Goal: Check status: Check status

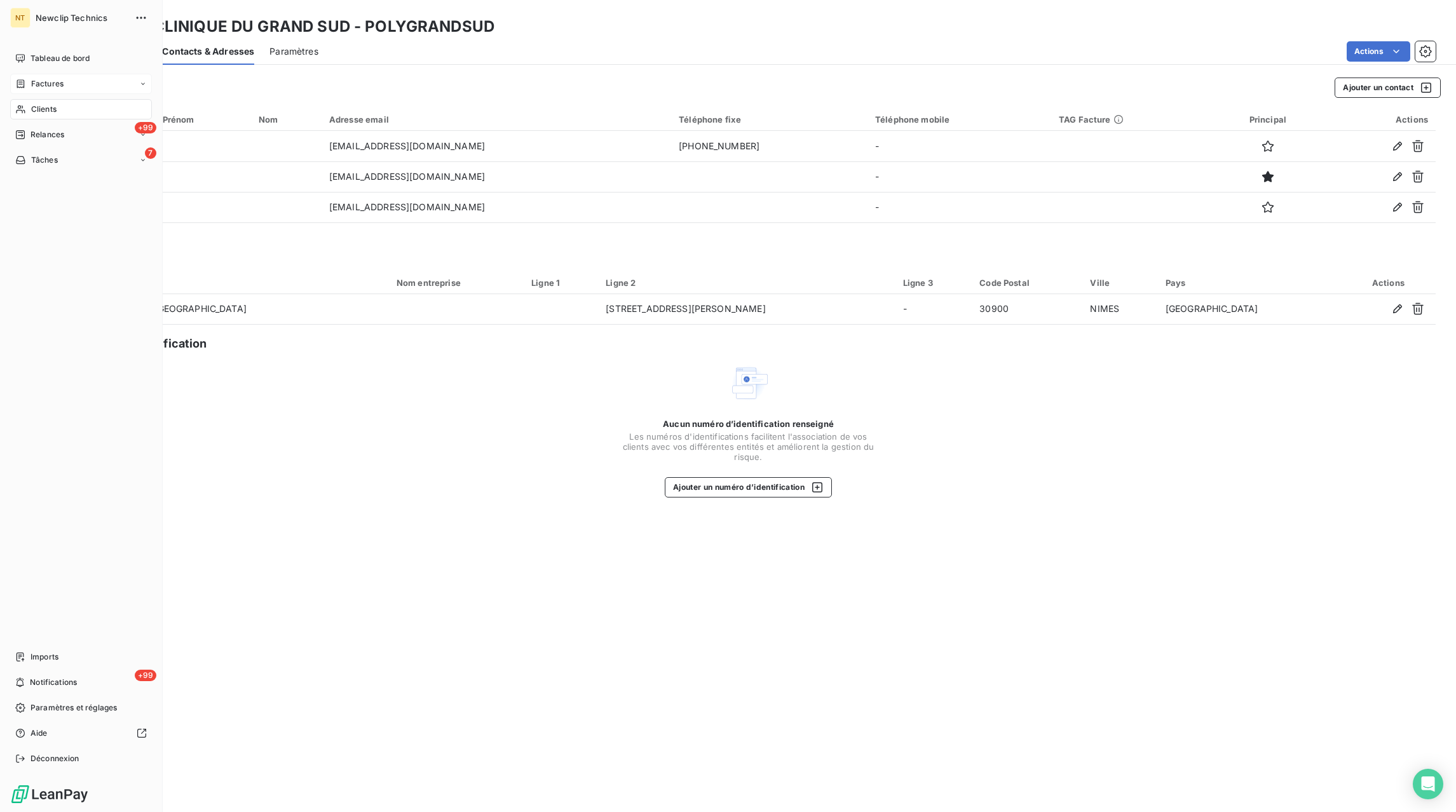
click at [138, 83] on div "Factures" at bounding box center [81, 83] width 142 height 20
click at [72, 116] on div "Factures" at bounding box center [89, 109] width 127 height 20
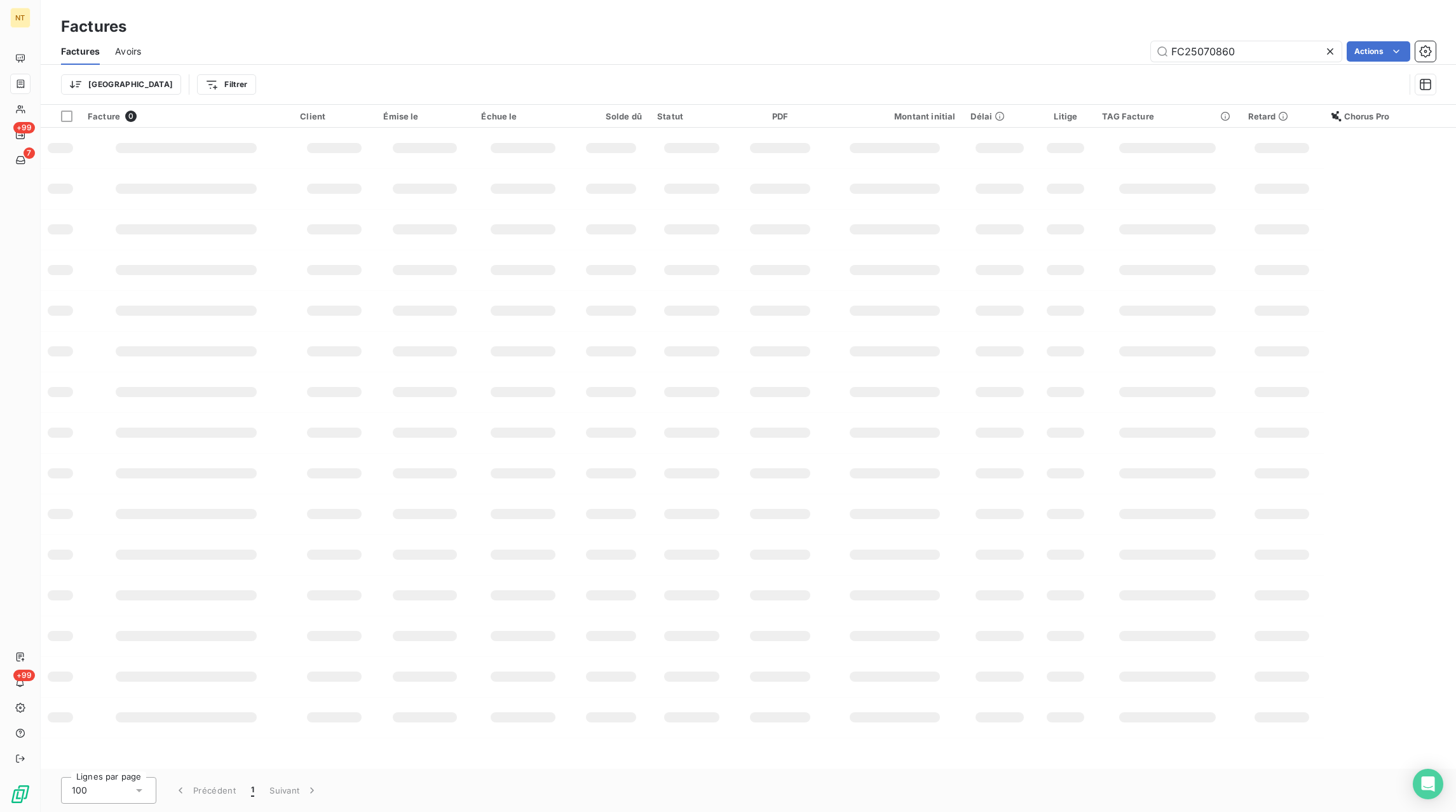
click at [1332, 49] on icon at bounding box center [1331, 52] width 6 height 6
click at [1300, 56] on input "text" at bounding box center [1247, 51] width 191 height 20
paste input "FC25090723"
type input "FC25090723"
click at [1281, 54] on input "FC25090723" at bounding box center [1247, 51] width 191 height 20
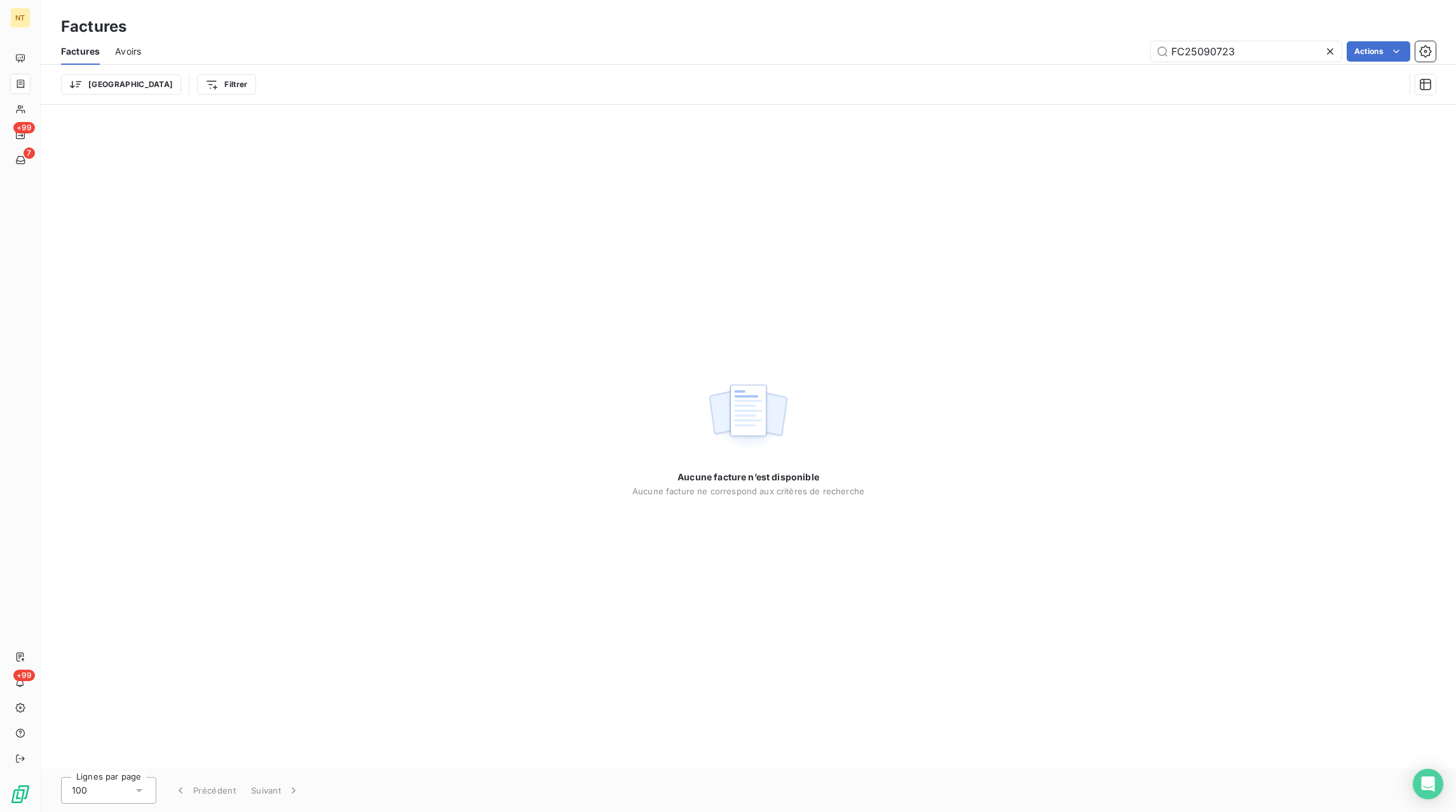
click at [1331, 49] on div at bounding box center [1333, 51] width 18 height 20
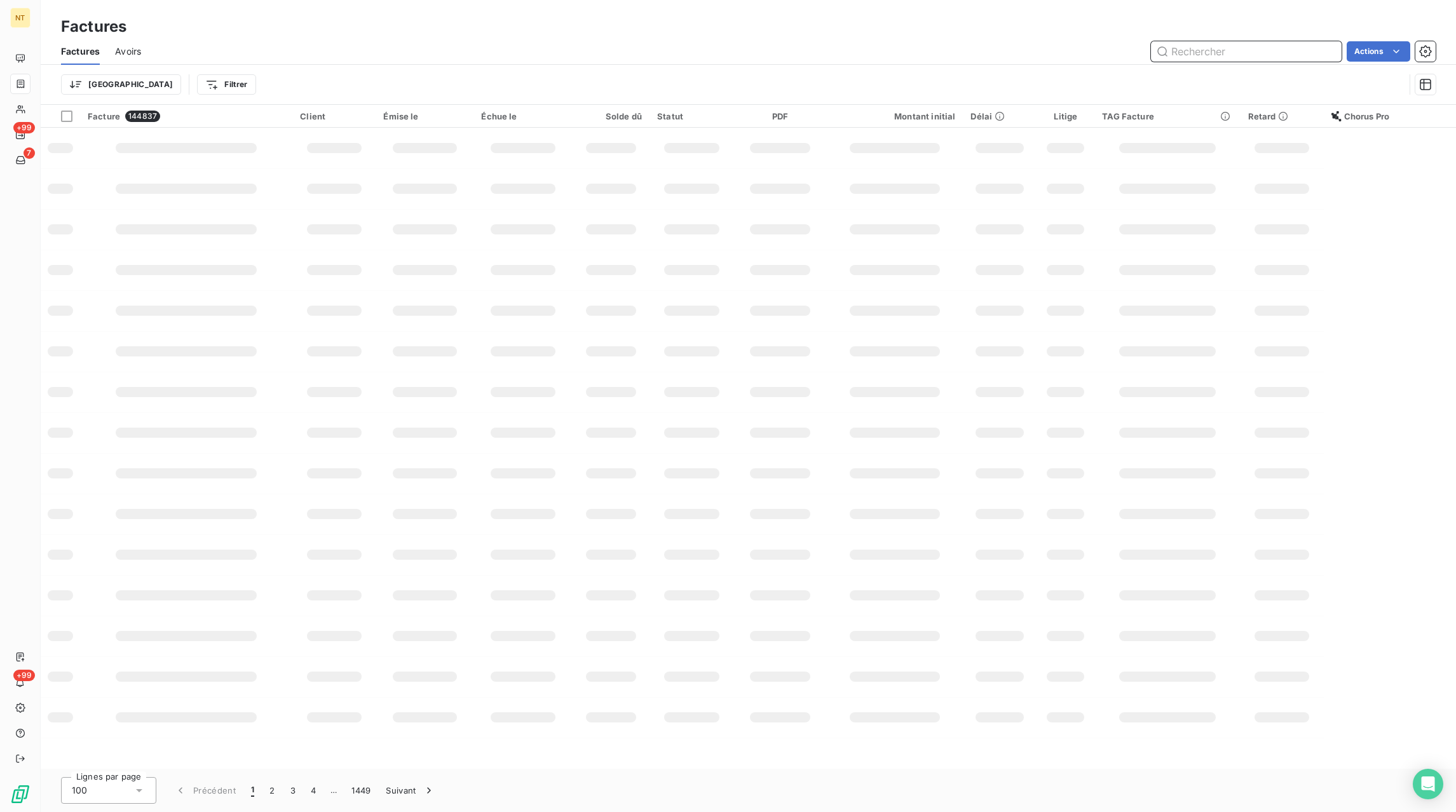
click at [1302, 51] on input "text" at bounding box center [1247, 51] width 191 height 20
paste input "FC25081760"
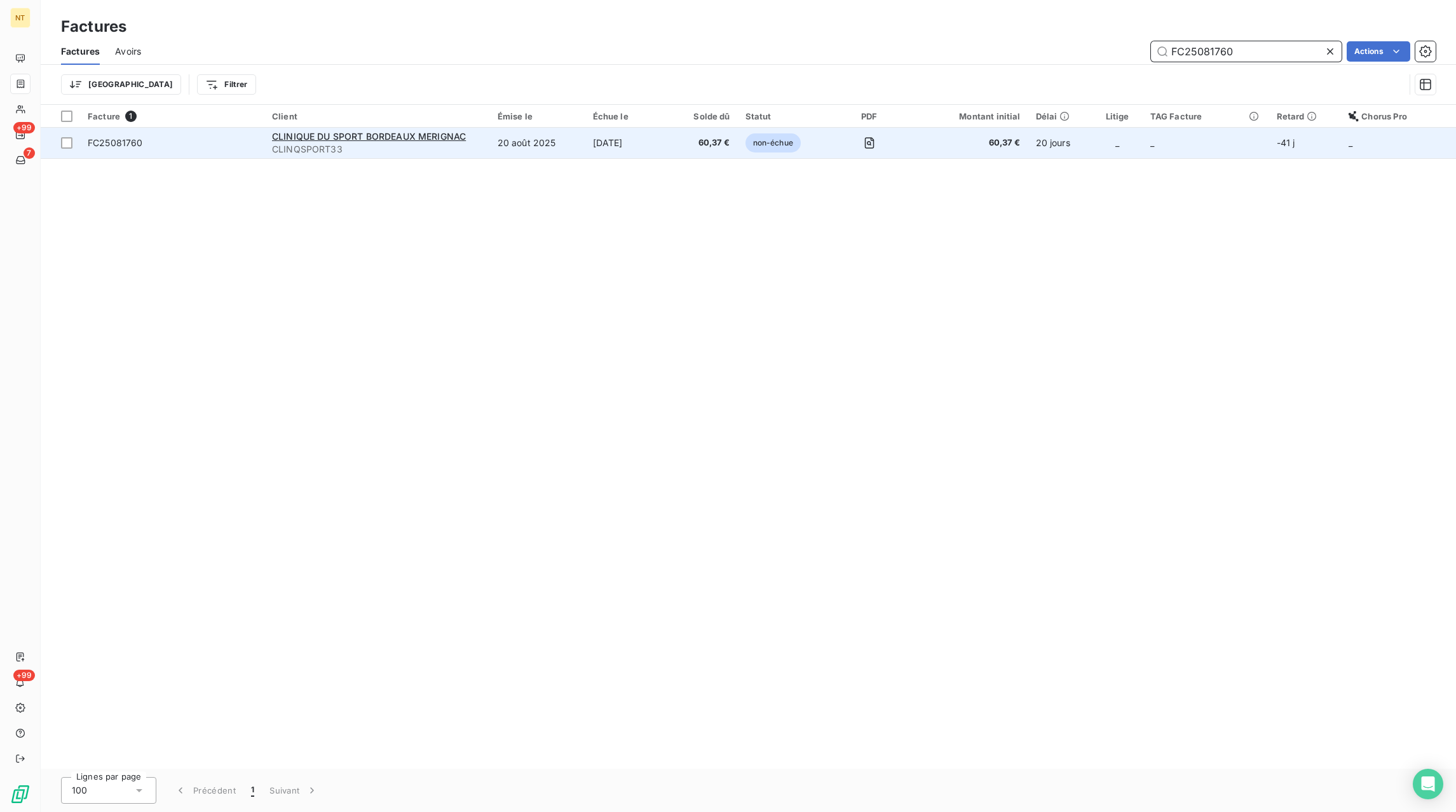
type input "FC25081760"
click at [699, 147] on span "60,37 €" at bounding box center [704, 143] width 52 height 13
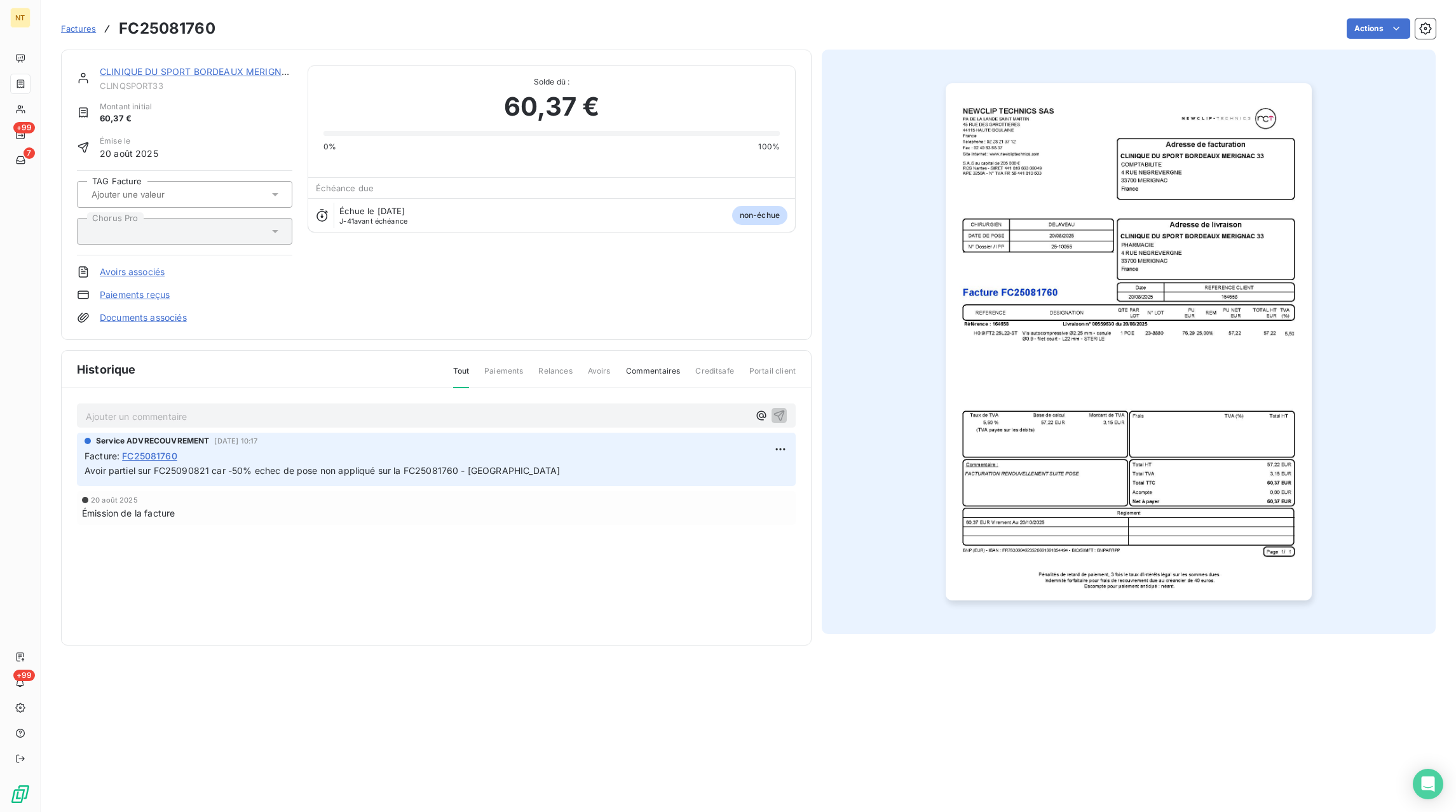
click at [77, 28] on span "Factures" at bounding box center [78, 28] width 35 height 10
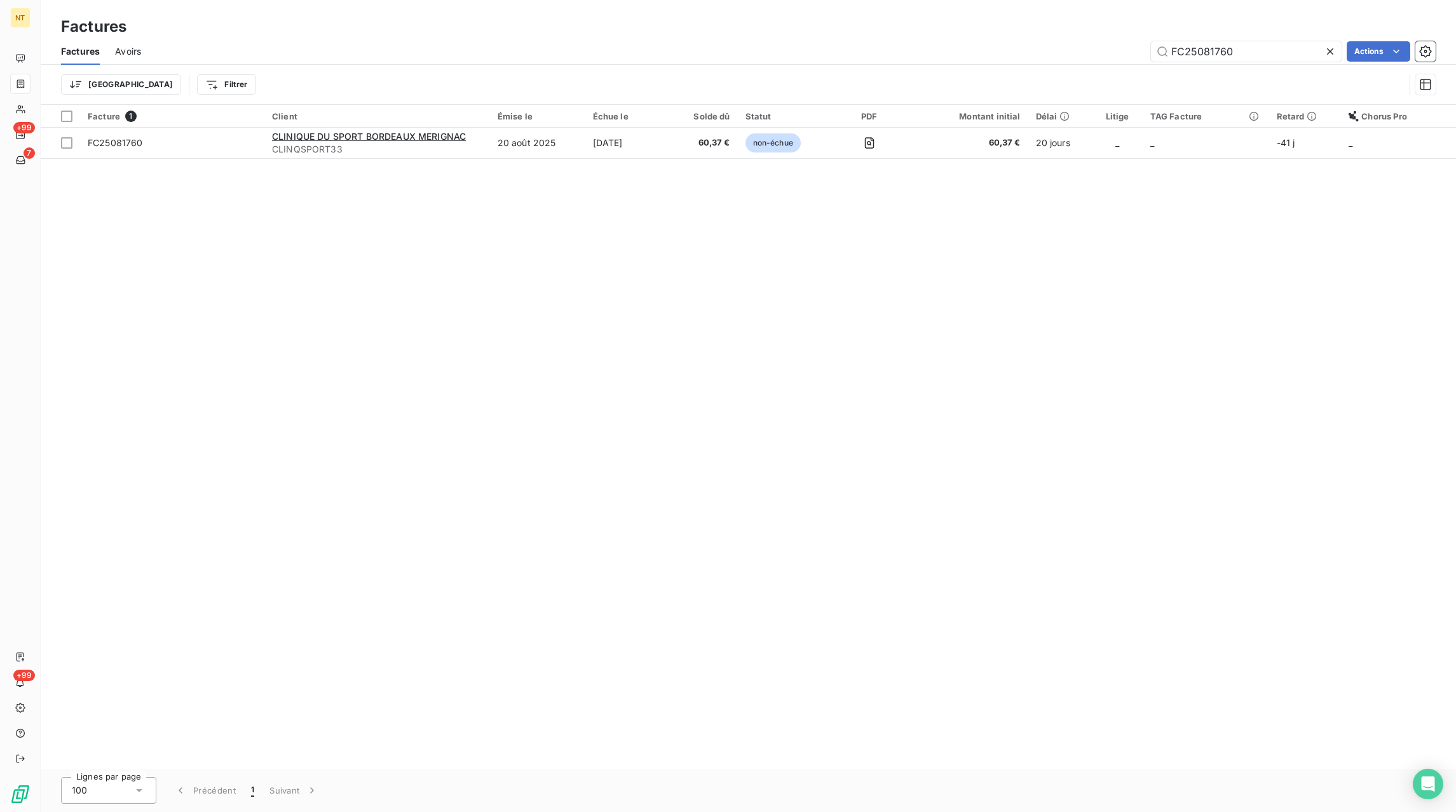
click at [1331, 54] on icon at bounding box center [1331, 52] width 13 height 13
click at [1326, 54] on input "text" at bounding box center [1247, 51] width 191 height 20
paste input "FC25081922"
type input "FC25081922"
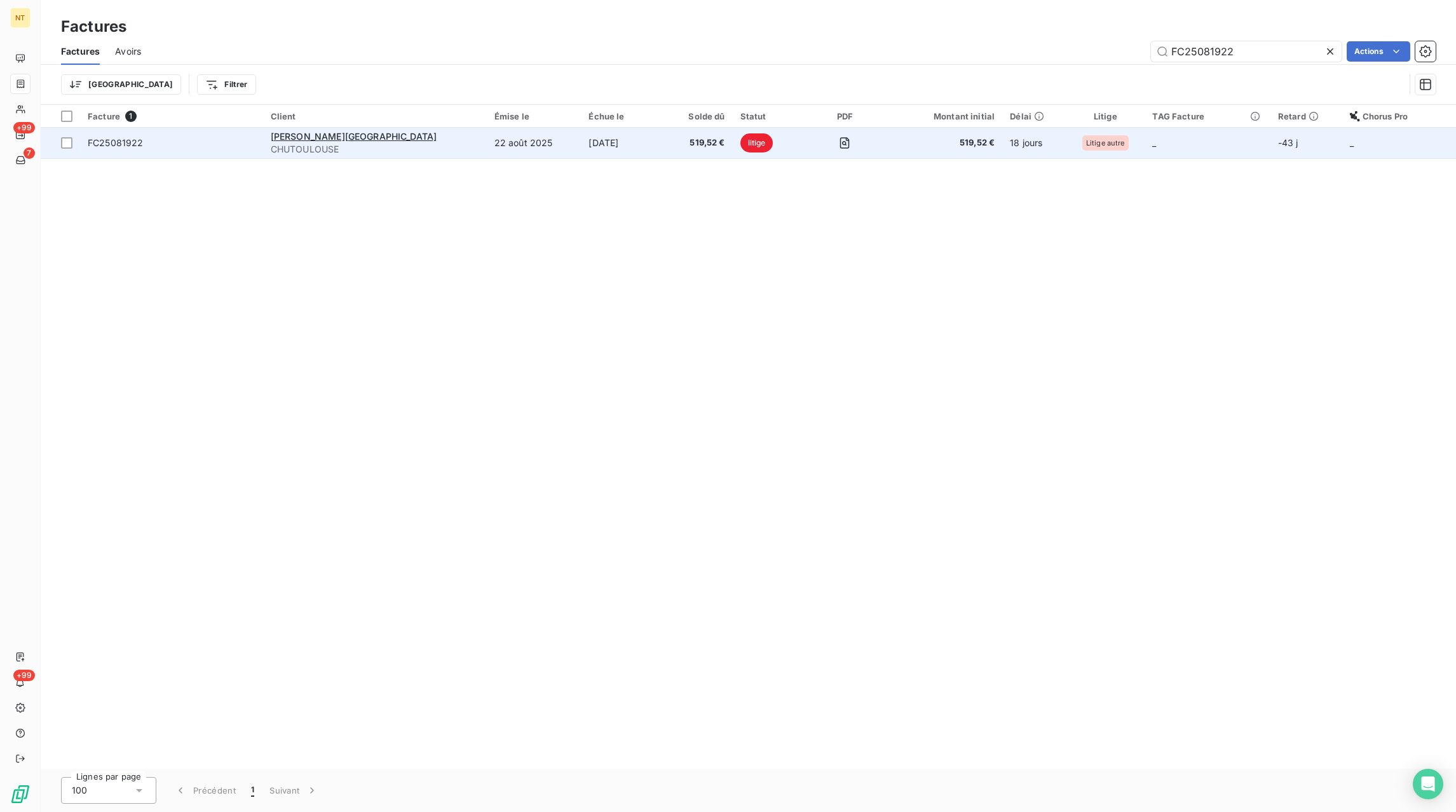
click at [581, 142] on td "[DATE]" at bounding box center [624, 143] width 85 height 30
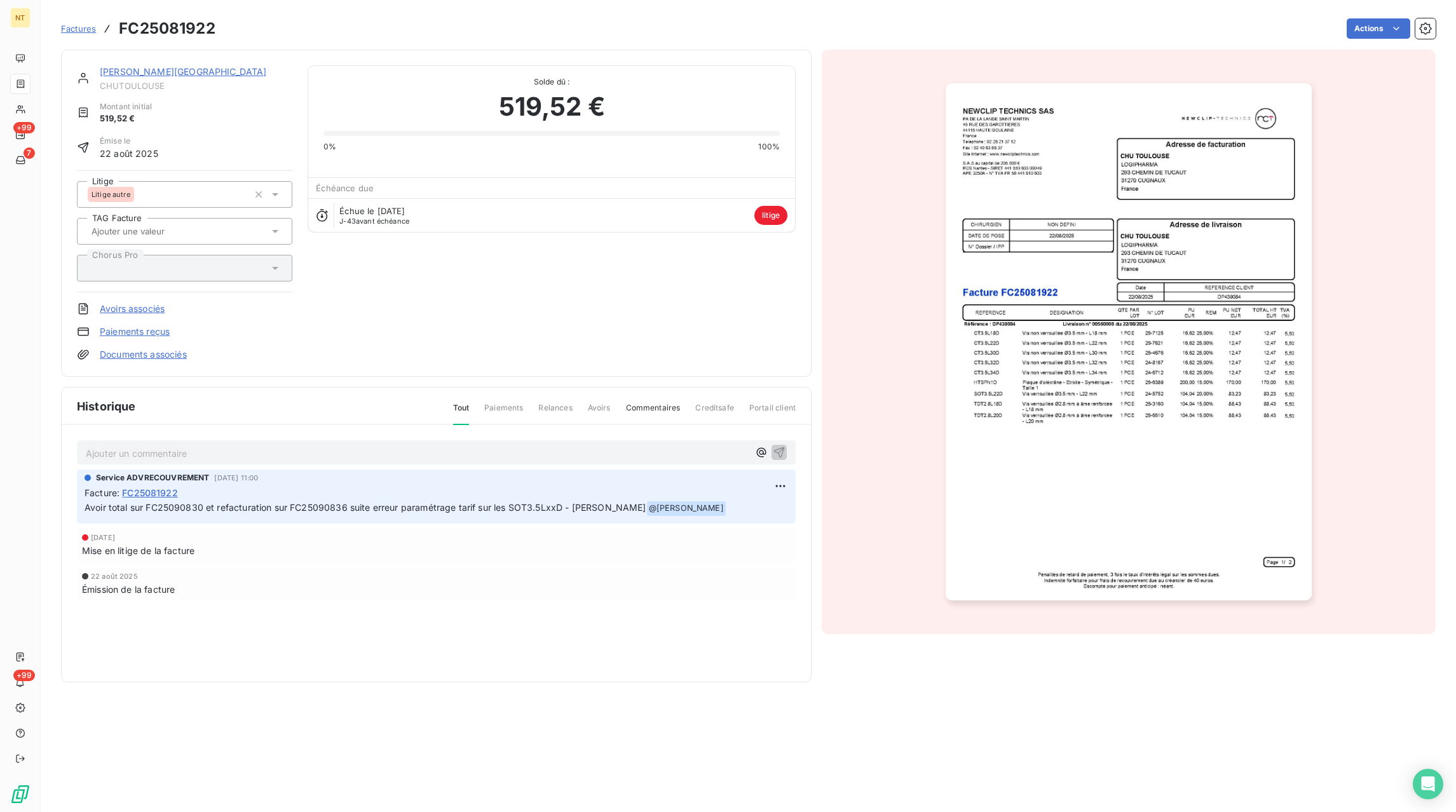
click at [70, 24] on span "Factures" at bounding box center [78, 28] width 35 height 10
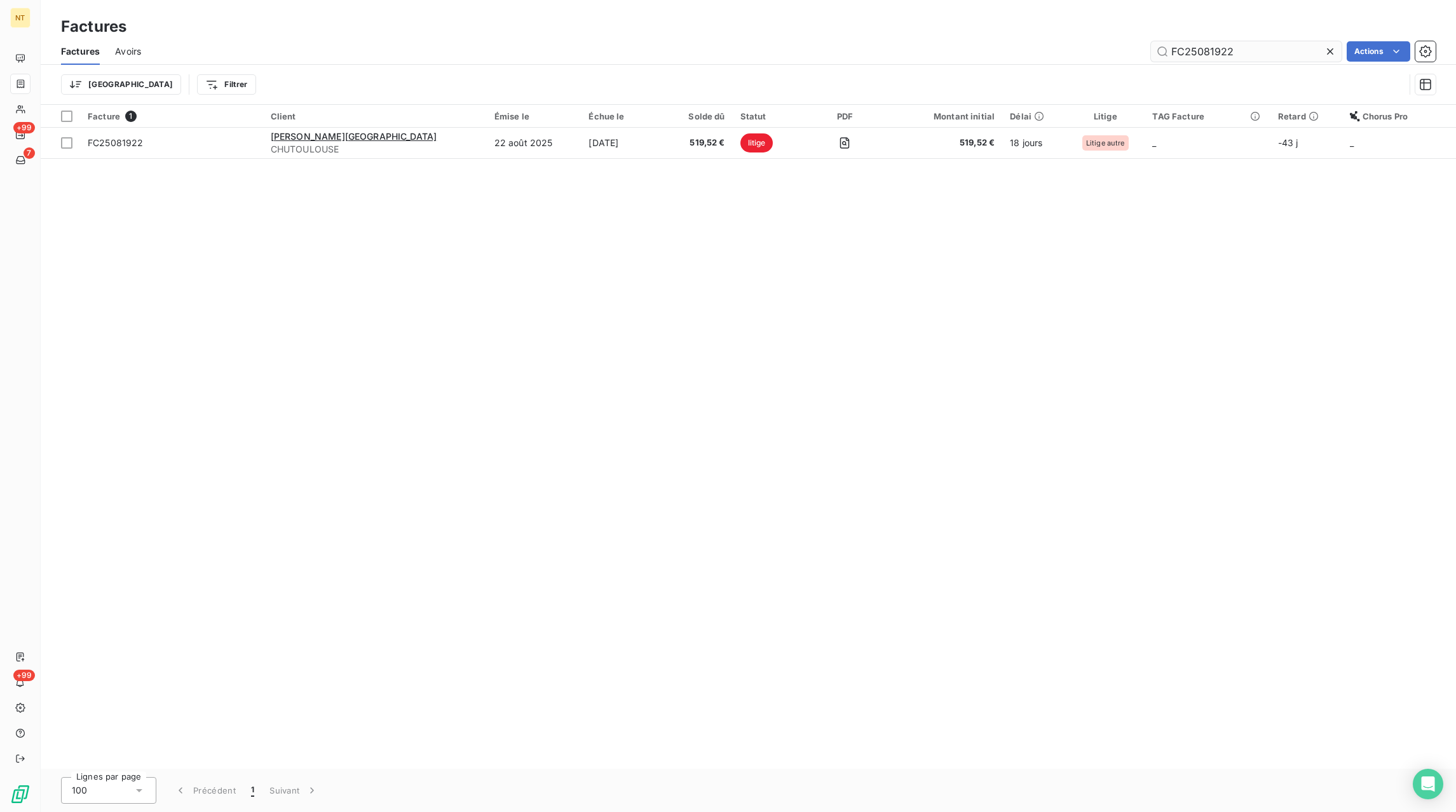
drag, startPoint x: 1330, startPoint y: 52, endPoint x: 1297, endPoint y: 57, distance: 33.4
click at [1330, 51] on icon at bounding box center [1331, 52] width 6 height 6
click at [1297, 57] on input "text" at bounding box center [1247, 51] width 191 height 20
paste input "FC25090602"
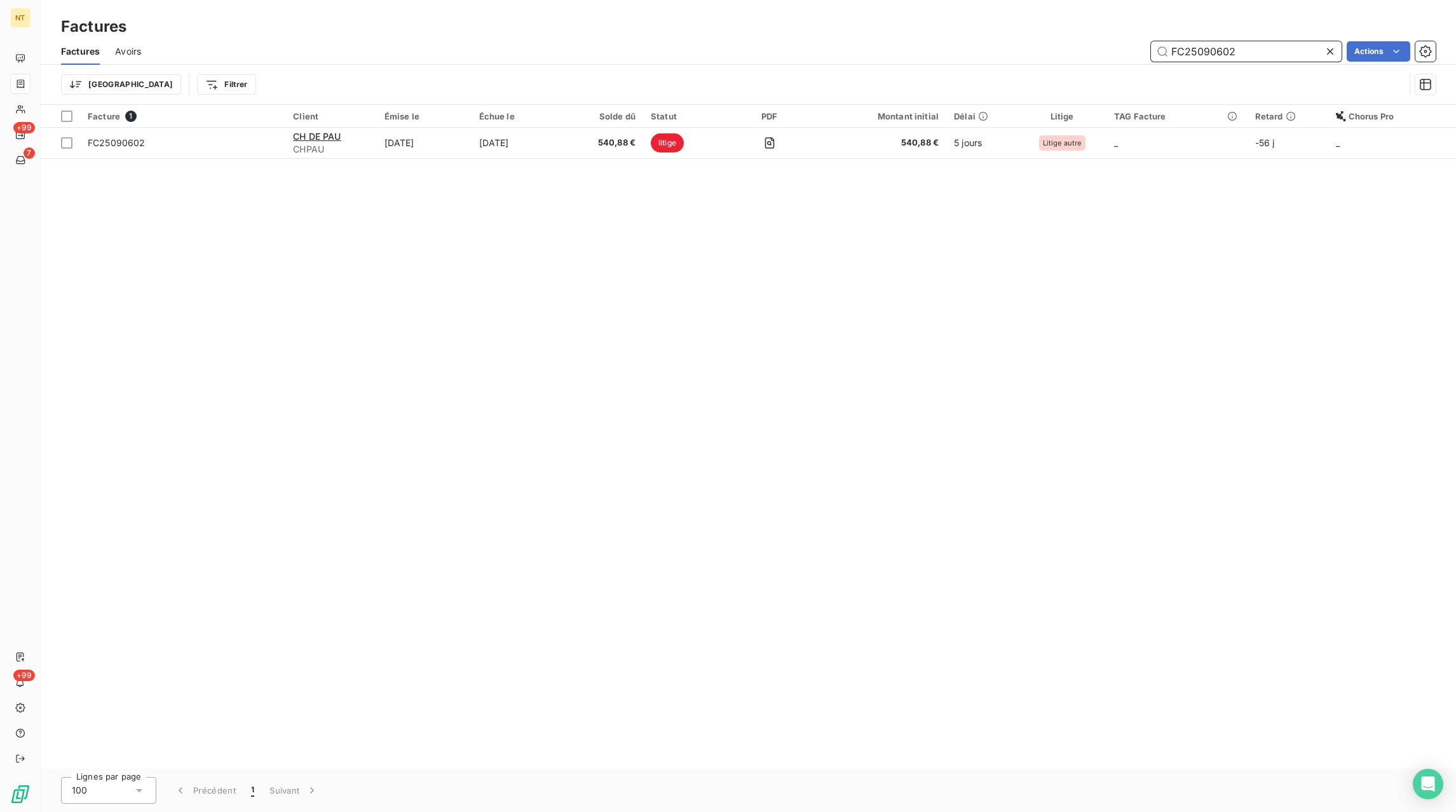
type input "FC25090602"
click at [1334, 52] on icon at bounding box center [1331, 52] width 13 height 13
click at [1300, 54] on input "text" at bounding box center [1247, 51] width 191 height 20
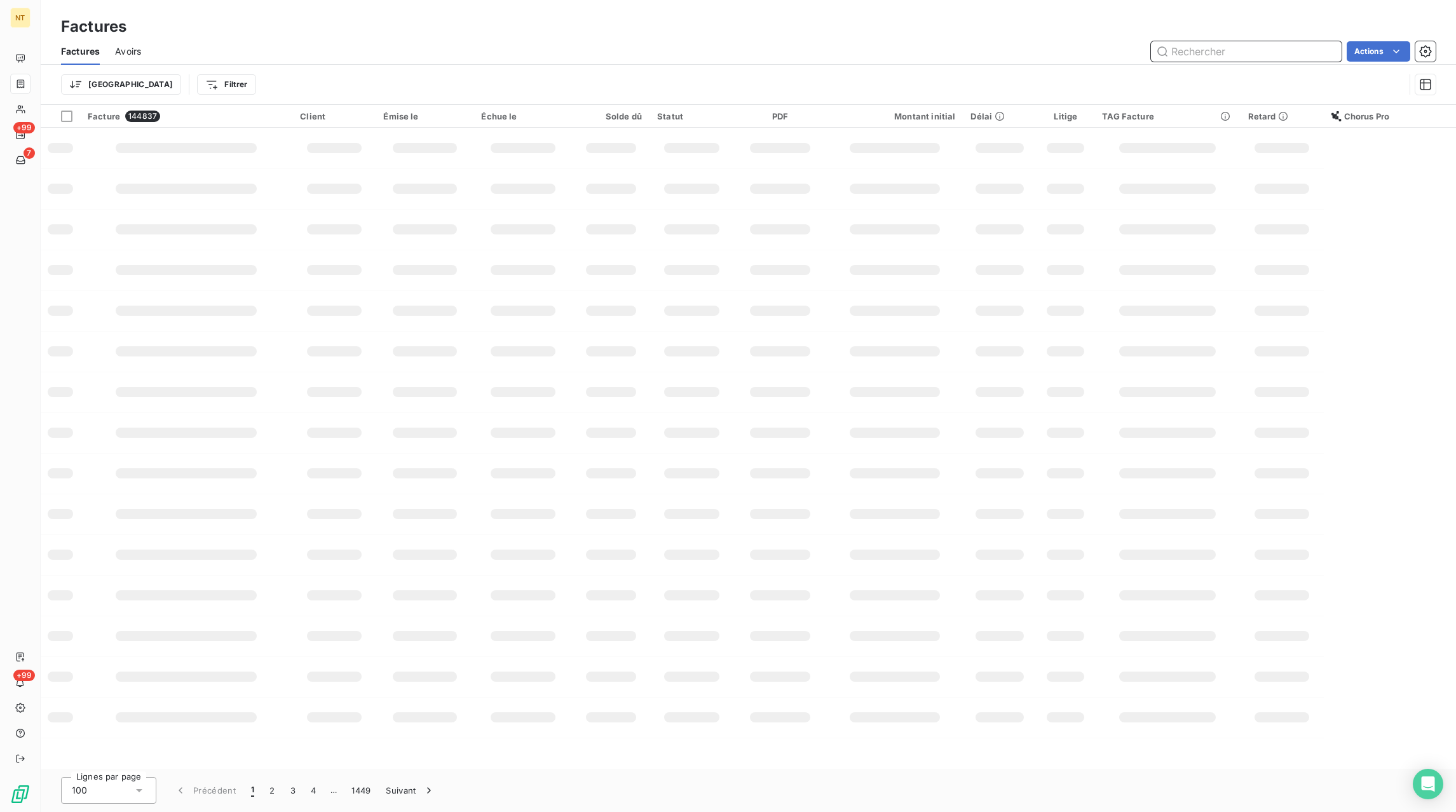
paste input "FC25080855"
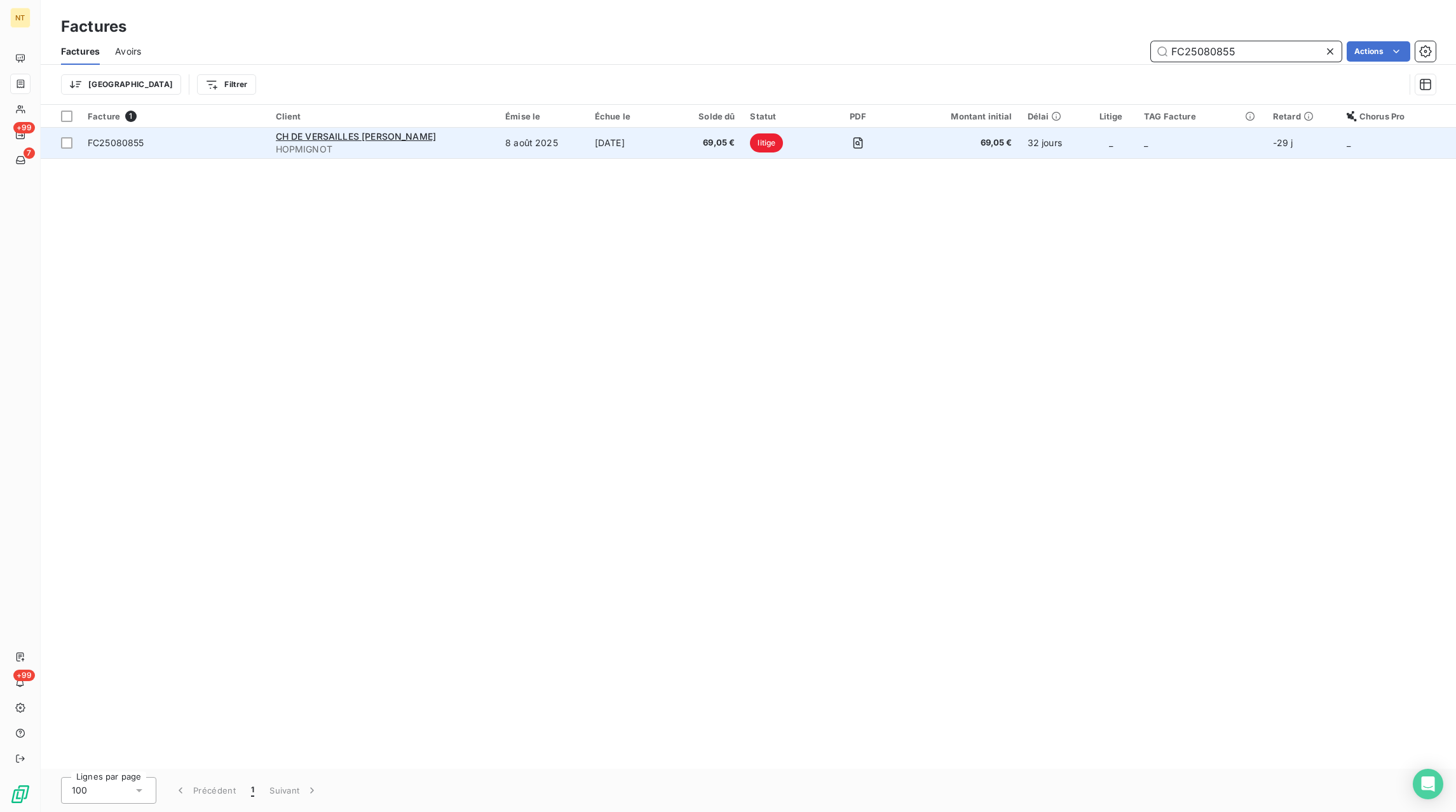
type input "FC25080855"
click at [618, 151] on td "[DATE]" at bounding box center [630, 143] width 87 height 30
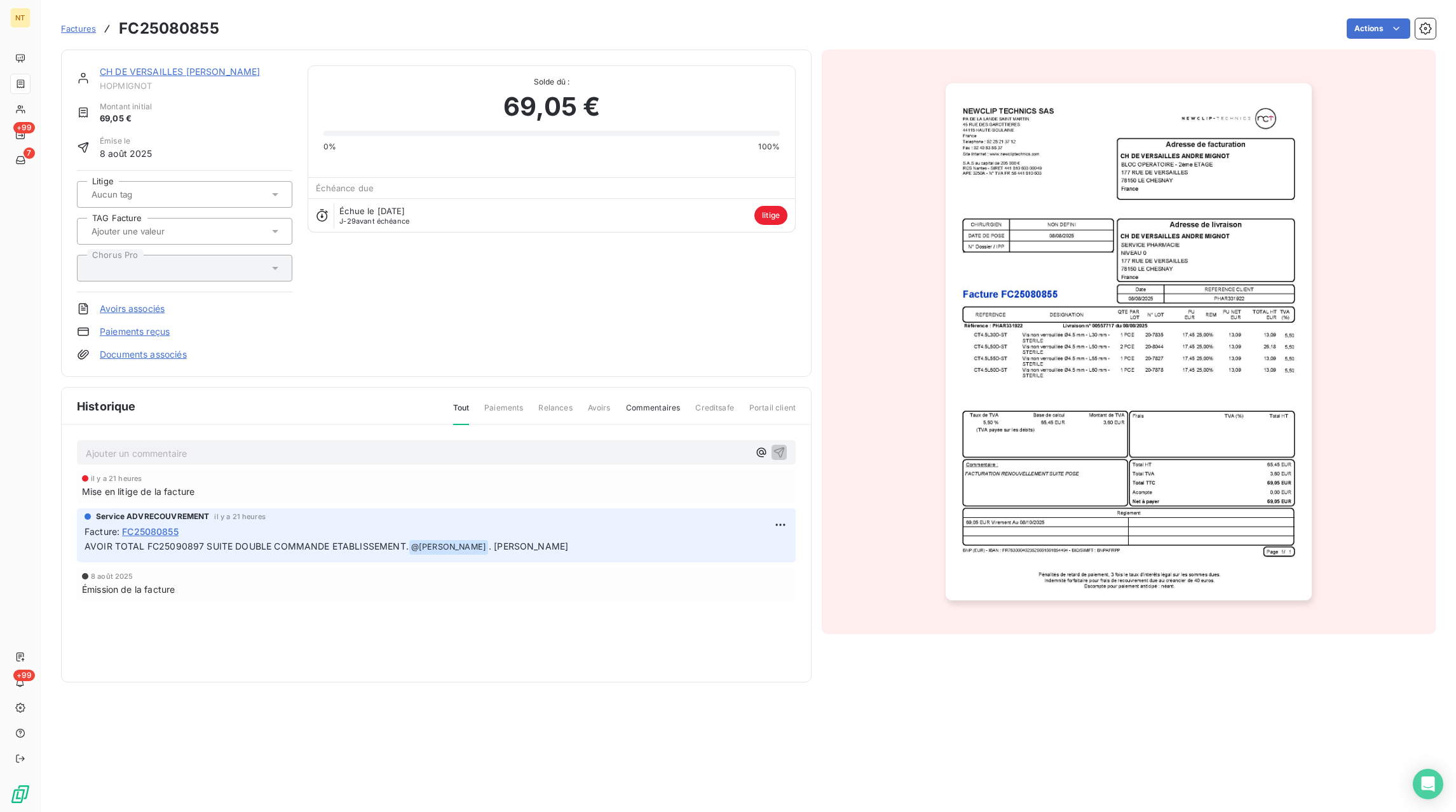
click at [79, 28] on span "Factures" at bounding box center [78, 28] width 35 height 10
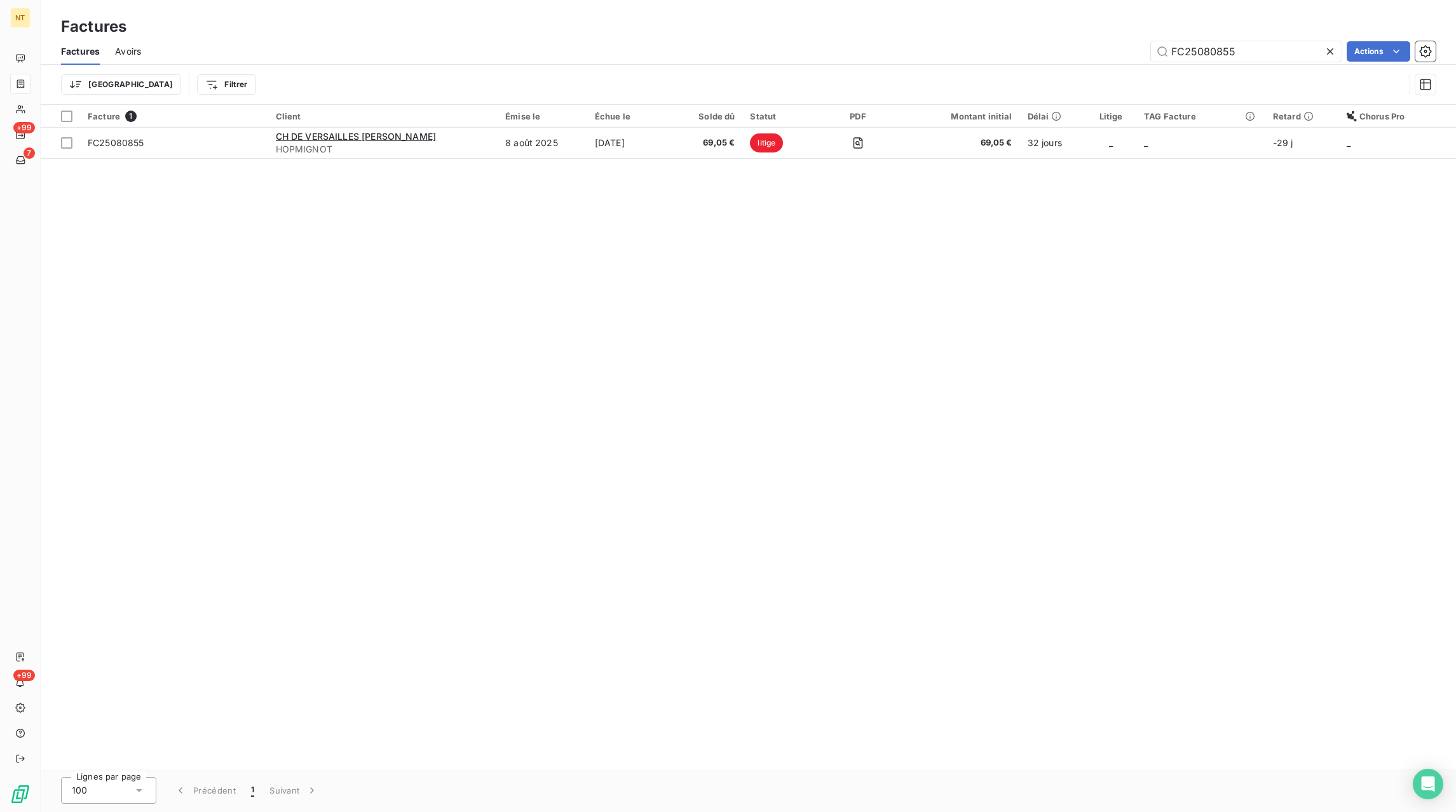
click at [1329, 48] on icon at bounding box center [1331, 52] width 13 height 13
click at [1312, 50] on input "text" at bounding box center [1247, 51] width 191 height 20
paste input "FC25090893"
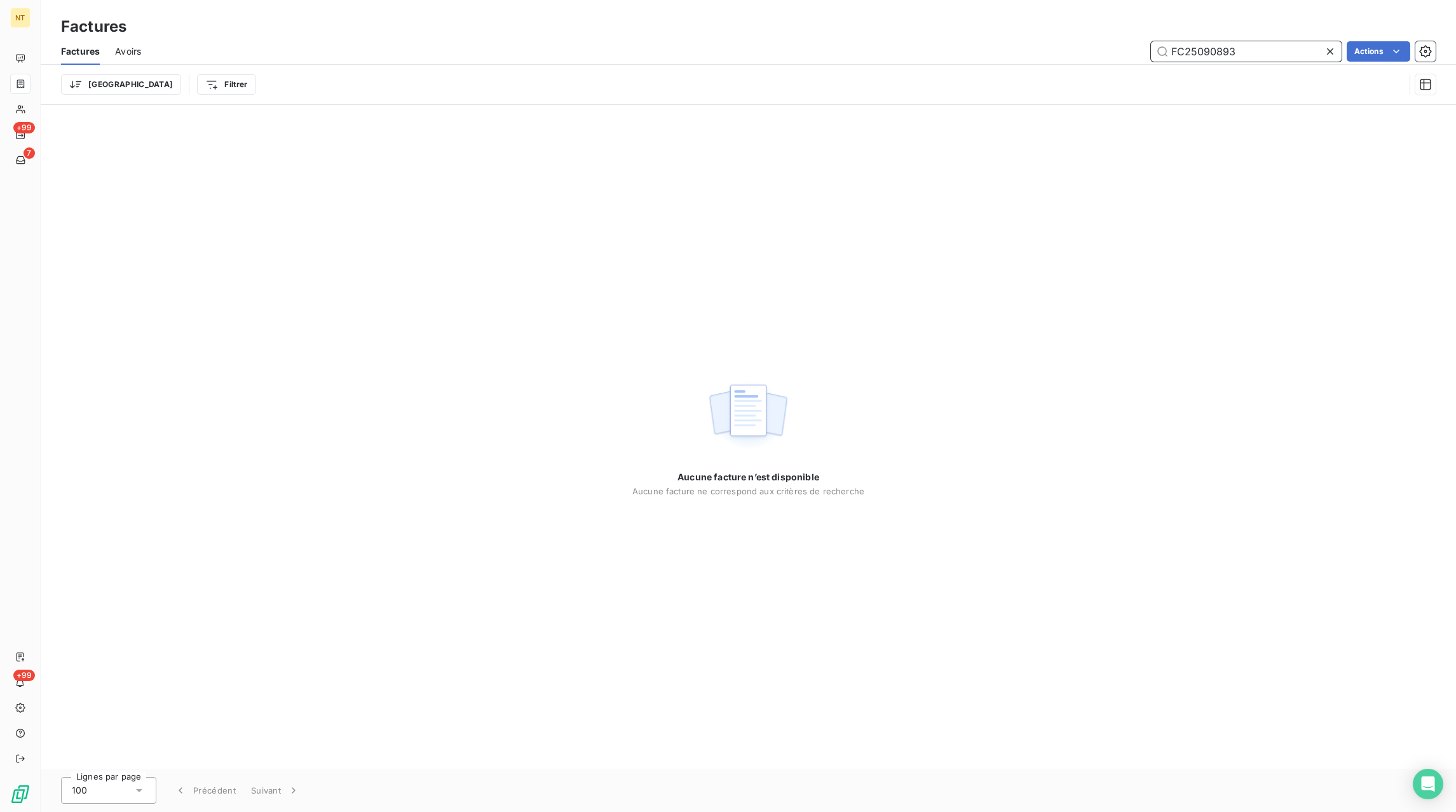
type input "FC25090893"
